Goal: Browse casually: Explore the website without a specific task or goal

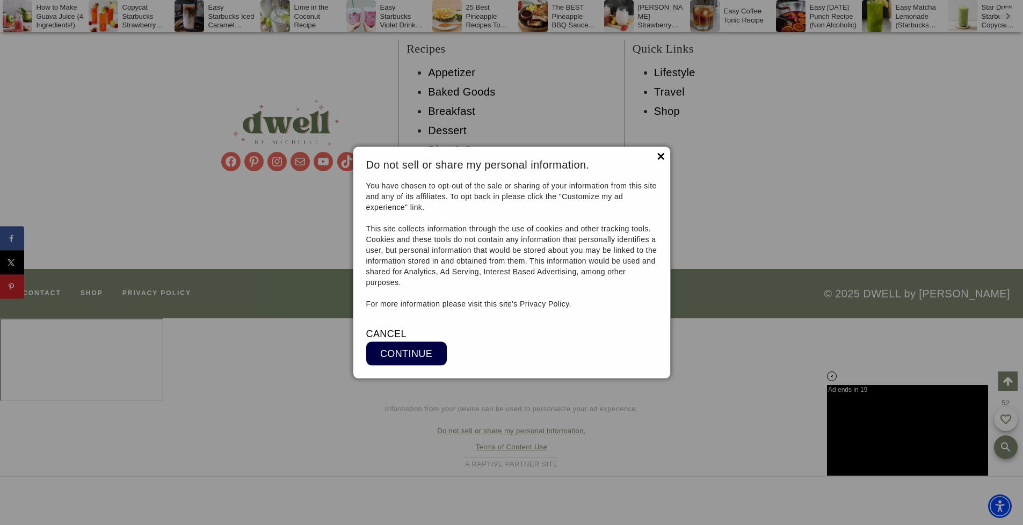
scroll to position [9064, 0]
